Goal: Navigation & Orientation: Find specific page/section

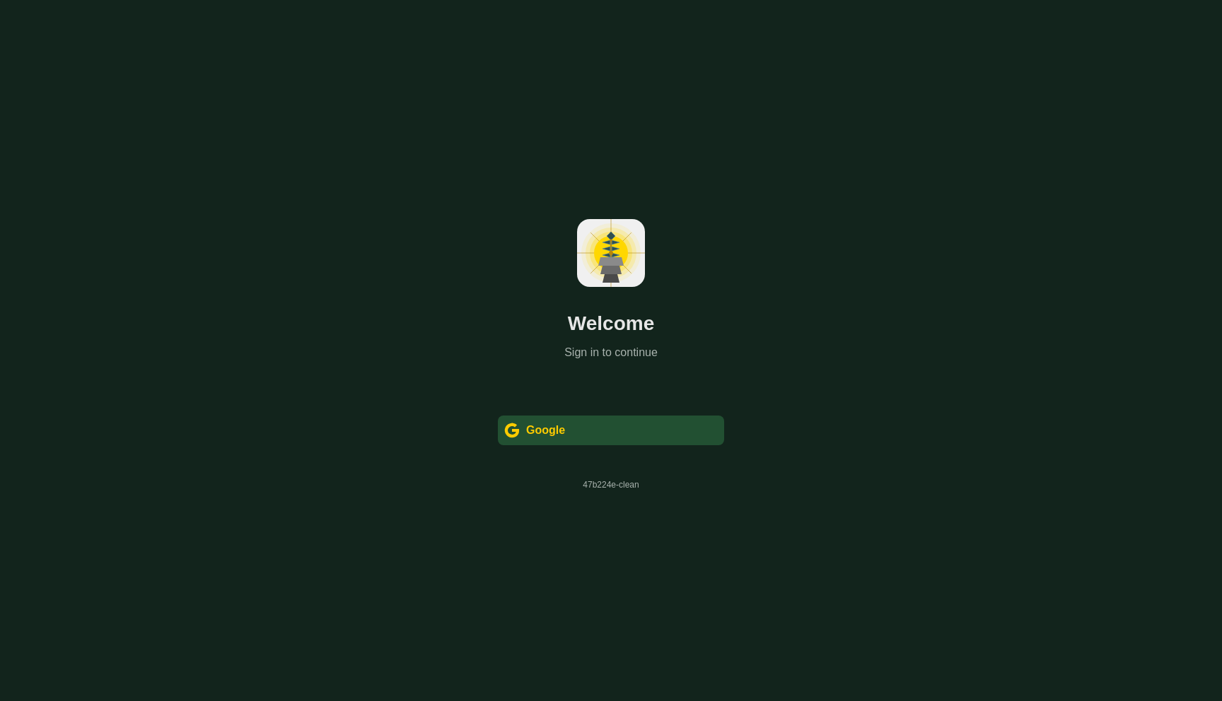
click at [511, 435] on div "" at bounding box center [511, 430] width 17 height 18
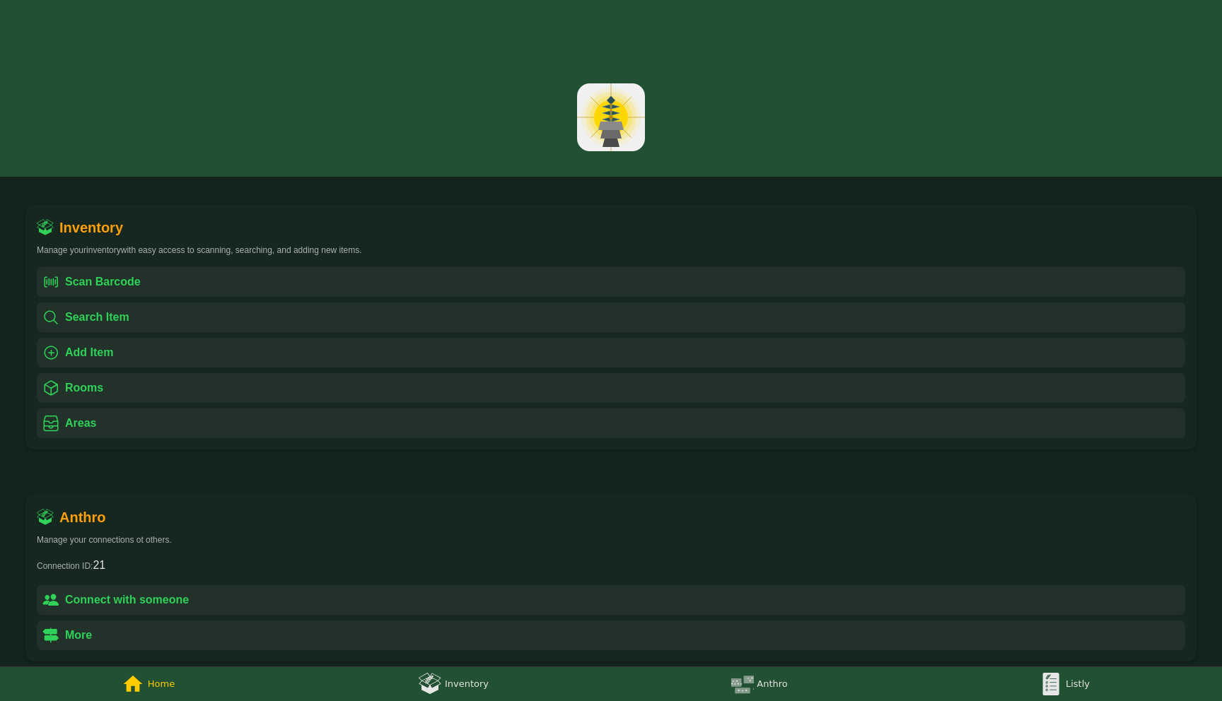
click at [1056, 682] on img at bounding box center [1050, 684] width 23 height 23
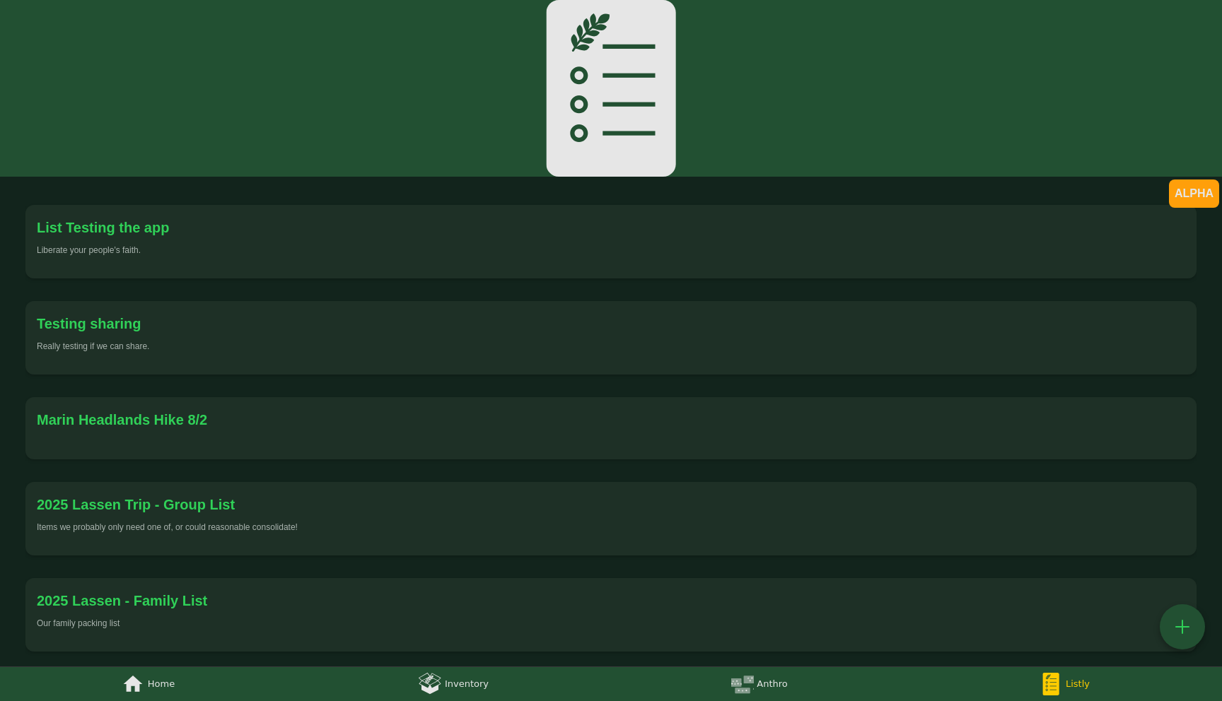
click at [483, 235] on div "List Testing the app" at bounding box center [611, 227] width 1148 height 23
